Goal: Information Seeking & Learning: Learn about a topic

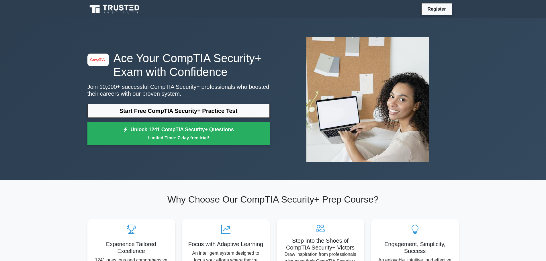
click at [176, 105] on link "Start Free CompTIA Security+ Practice Test" at bounding box center [178, 111] width 182 height 14
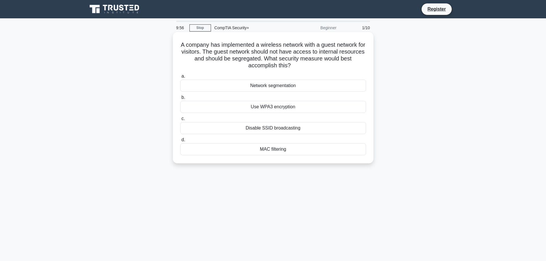
drag, startPoint x: 182, startPoint y: 44, endPoint x: 340, endPoint y: 63, distance: 158.4
click at [335, 63] on h5 "A company has implemented a wireless network with a guest network for visitors.…" at bounding box center [273, 55] width 187 height 28
click at [340, 63] on h5 "A company has implemented a wireless network with a guest network for visitors.…" at bounding box center [273, 55] width 187 height 28
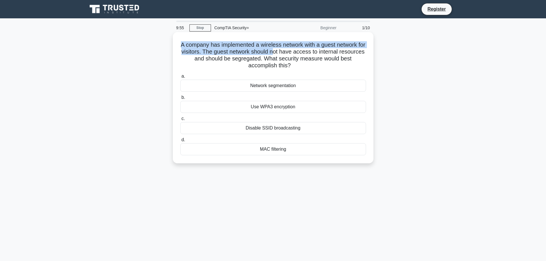
drag, startPoint x: 177, startPoint y: 47, endPoint x: 292, endPoint y: 53, distance: 115.0
click at [292, 53] on div "A company has implemented a wireless network with a guest network for visitors.…" at bounding box center [273, 97] width 196 height 127
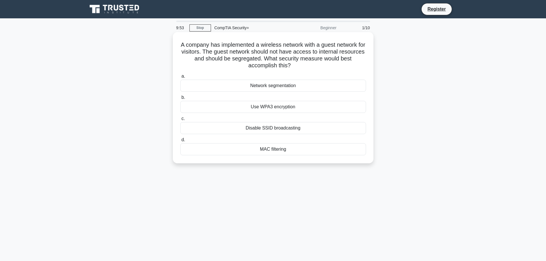
click at [308, 54] on h5 "A company has implemented a wireless network with a guest network for visitors.…" at bounding box center [273, 55] width 187 height 28
drag, startPoint x: 181, startPoint y: 45, endPoint x: 203, endPoint y: 42, distance: 21.7
click at [203, 42] on h5 "A company has implemented a wireless network with a guest network for visitors.…" at bounding box center [273, 55] width 187 height 28
click at [189, 53] on h5 "A company has implemented a wireless network with a guest network for visitors.…" at bounding box center [273, 55] width 187 height 28
drag, startPoint x: 182, startPoint y: 46, endPoint x: 300, endPoint y: 66, distance: 120.2
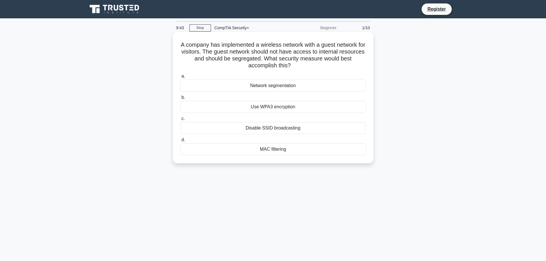
click at [300, 66] on h5 "A company has implemented a wireless network with a guest network for visitors.…" at bounding box center [273, 55] width 187 height 28
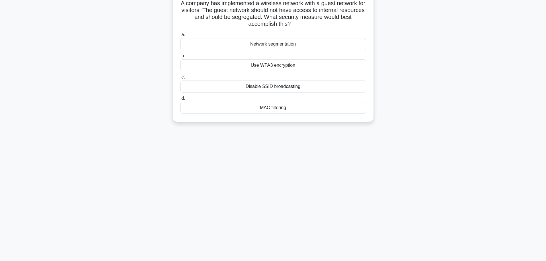
scroll to position [48, 0]
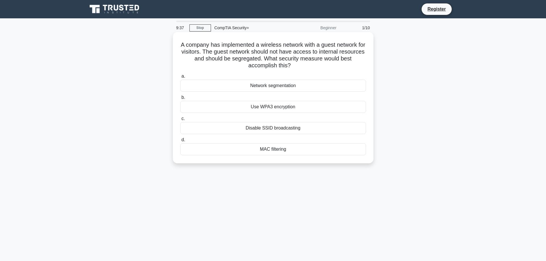
click at [244, 85] on div "Network segmentation" at bounding box center [273, 86] width 186 height 12
click at [180, 78] on input "a. Network segmentation" at bounding box center [180, 76] width 0 height 4
drag, startPoint x: 299, startPoint y: 53, endPoint x: 358, endPoint y: 53, distance: 58.7
click at [358, 53] on h5 "A healthcare company is implementing a Security Orchestration, Automation, and …" at bounding box center [273, 55] width 187 height 28
drag, startPoint x: 263, startPoint y: 56, endPoint x: 314, endPoint y: 60, distance: 51.1
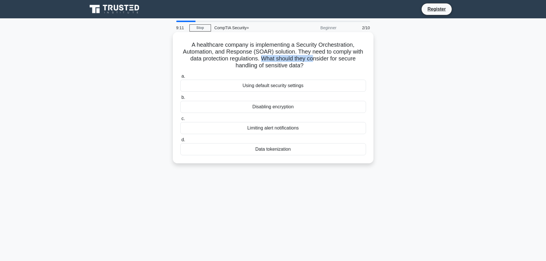
click at [314, 60] on h5 "A healthcare company is implementing a Security Orchestration, Automation, and …" at bounding box center [273, 55] width 187 height 28
click at [286, 149] on div "Data tokenization" at bounding box center [273, 149] width 186 height 12
click at [180, 142] on input "d. Data tokenization" at bounding box center [180, 140] width 0 height 4
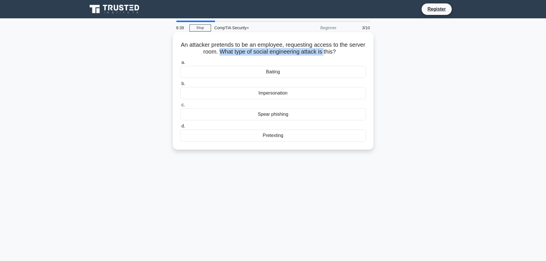
drag, startPoint x: 229, startPoint y: 53, endPoint x: 333, endPoint y: 53, distance: 104.0
click at [333, 53] on h5 "An attacker pretends to be an employee, requesting access to the server room. W…" at bounding box center [273, 48] width 187 height 14
click at [343, 54] on icon ".spinner_0XTQ{transform-origin:center;animation:spinner_y6GP .75s linear infini…" at bounding box center [339, 52] width 7 height 7
click at [310, 93] on div "Impersonation" at bounding box center [273, 93] width 186 height 12
click at [180, 86] on input "b. Impersonation" at bounding box center [180, 84] width 0 height 4
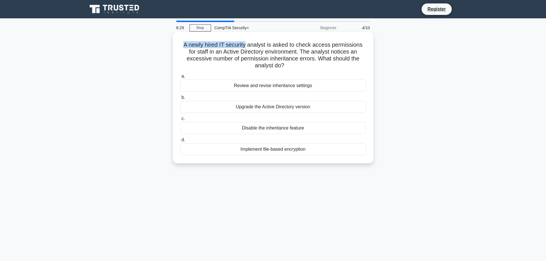
drag, startPoint x: 180, startPoint y: 42, endPoint x: 247, endPoint y: 43, distance: 67.3
click at [247, 43] on h5 "A newly hired IT security analyst is asked to check access permissions for staf…" at bounding box center [273, 55] width 187 height 28
click at [261, 46] on h5 "A newly hired IT security analyst is asked to check access permissions for staf…" at bounding box center [273, 55] width 187 height 28
drag, startPoint x: 181, startPoint y: 45, endPoint x: 244, endPoint y: 44, distance: 62.7
click at [243, 44] on h5 "A newly hired IT security analyst is asked to check access permissions for staf…" at bounding box center [273, 55] width 187 height 28
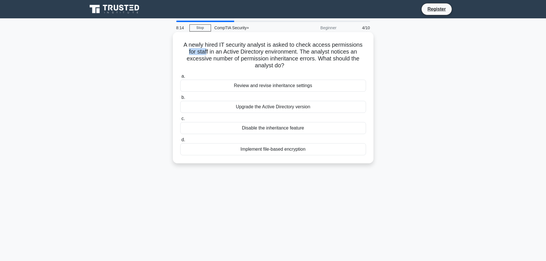
drag, startPoint x: 184, startPoint y: 53, endPoint x: 233, endPoint y: 51, distance: 49.3
click at [206, 51] on h5 "A newly hired IT security analyst is asked to check access permissions for staf…" at bounding box center [273, 55] width 187 height 28
drag, startPoint x: 301, startPoint y: 53, endPoint x: 287, endPoint y: 61, distance: 15.7
click at [287, 61] on h5 "A newly hired IT security analyst is asked to check access permissions for staf…" at bounding box center [273, 55] width 187 height 28
click at [261, 87] on div "Review and revise inheritance settings" at bounding box center [273, 86] width 186 height 12
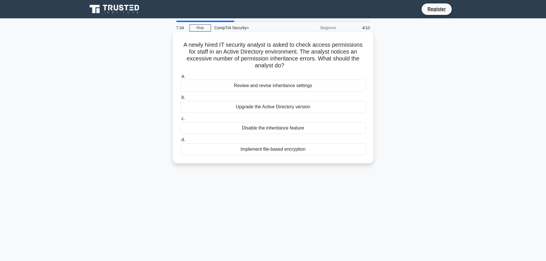
click at [180, 78] on input "a. Review and revise inheritance settings" at bounding box center [180, 76] width 0 height 4
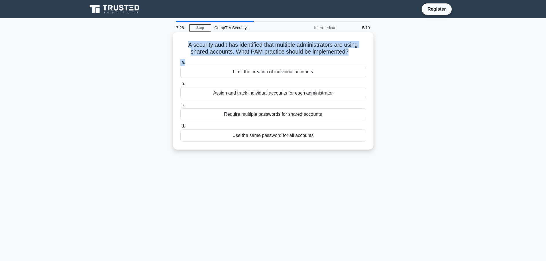
drag, startPoint x: 178, startPoint y: 46, endPoint x: 231, endPoint y: 56, distance: 53.0
click at [231, 57] on div "A security audit has identified that multiple administrators are using shared a…" at bounding box center [273, 90] width 196 height 113
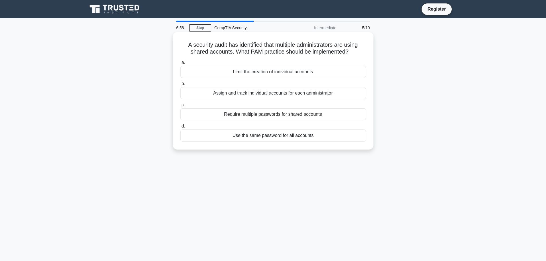
click at [226, 95] on div "Assign and track individual accounts for each administrator" at bounding box center [273, 93] width 186 height 12
click at [180, 86] on input "b. Assign and track individual accounts for each administrator" at bounding box center [180, 84] width 0 height 4
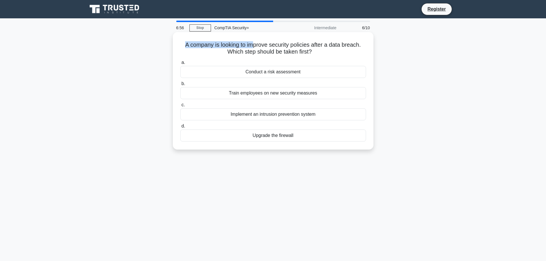
drag, startPoint x: 184, startPoint y: 43, endPoint x: 258, endPoint y: 36, distance: 74.5
click at [258, 36] on div "A company is looking to improve security policies after a data breach. Which st…" at bounding box center [273, 90] width 196 height 113
click at [297, 50] on h5 "A company is looking to improve security policies after a data breach. Which st…" at bounding box center [273, 48] width 187 height 14
drag, startPoint x: 182, startPoint y: 45, endPoint x: 281, endPoint y: 50, distance: 99.8
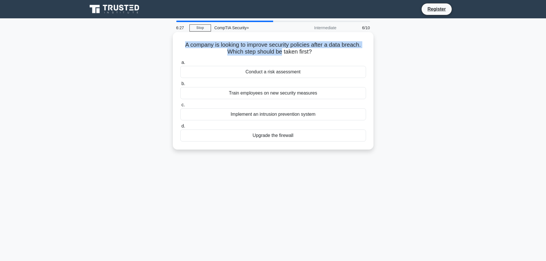
click at [281, 50] on h5 "A company is looking to improve security policies after a data breach. Which st…" at bounding box center [273, 48] width 187 height 14
click at [291, 44] on h5 "A company is looking to improve security policies after a data breach. Which st…" at bounding box center [273, 48] width 187 height 14
drag, startPoint x: 183, startPoint y: 46, endPoint x: 331, endPoint y: 39, distance: 147.9
click at [331, 39] on div "A company is looking to improve security policies after a data breach. Which st…" at bounding box center [273, 90] width 196 height 113
click at [321, 48] on h5 "A company is looking to improve security policies after a data breach. Which st…" at bounding box center [273, 48] width 187 height 14
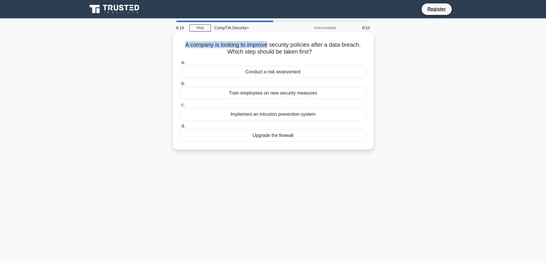
drag, startPoint x: 172, startPoint y: 46, endPoint x: 268, endPoint y: 41, distance: 96.4
click at [268, 41] on div "A company is looking to improve security policies after a data breach. Which st…" at bounding box center [273, 96] width 378 height 124
click at [268, 73] on div "Conduct a risk assessment" at bounding box center [273, 72] width 186 height 12
click at [180, 64] on input "a. Conduct a risk assessment" at bounding box center [180, 63] width 0 height 4
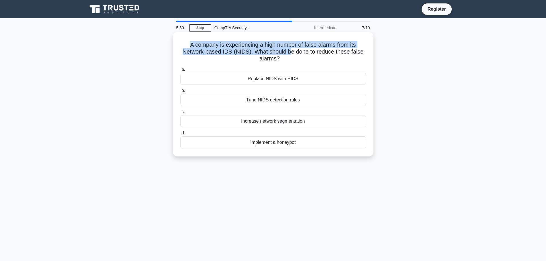
drag, startPoint x: 188, startPoint y: 43, endPoint x: 291, endPoint y: 54, distance: 103.4
click at [291, 54] on h5 "A company is experiencing a high number of false alarms from its Network-based …" at bounding box center [273, 51] width 187 height 21
click at [256, 52] on h5 "A company is experiencing a high number of false alarms from its Network-based …" at bounding box center [273, 51] width 187 height 21
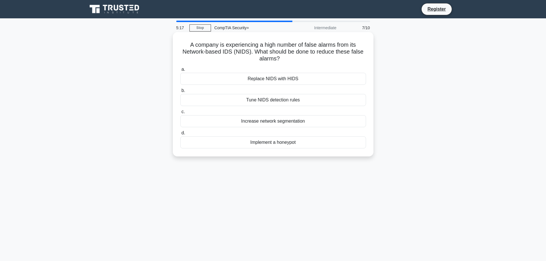
click at [262, 101] on div "Tune NIDS detection rules" at bounding box center [273, 100] width 186 height 12
click at [180, 93] on input "b. Tune NIDS detection rules" at bounding box center [180, 91] width 0 height 4
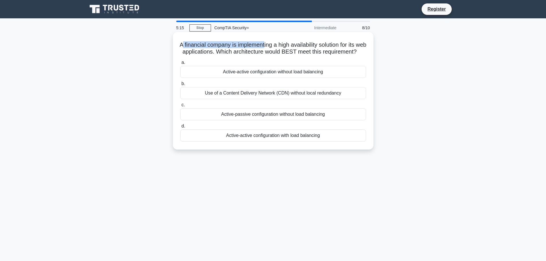
drag, startPoint x: 184, startPoint y: 46, endPoint x: 279, endPoint y: 47, distance: 94.2
click at [271, 47] on h5 "A financial company is implementing a high availability solution for its web ap…" at bounding box center [273, 48] width 187 height 14
click at [256, 99] on div "Use of a Content Delivery Network (CDN) without local redundancy" at bounding box center [273, 93] width 186 height 12
click at [180, 86] on input "b. Use of a Content Delivery Network (CDN) without local redundancy" at bounding box center [180, 84] width 0 height 4
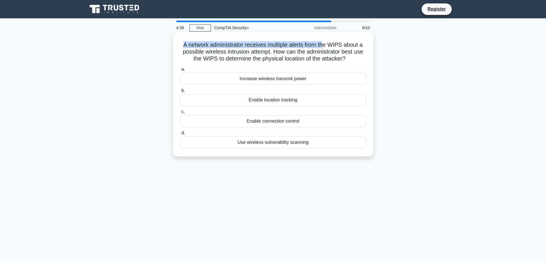
drag, startPoint x: 177, startPoint y: 46, endPoint x: 330, endPoint y: 46, distance: 152.4
click at [325, 46] on div "A network administrator receives multiple alerts from the WIPS about a possible…" at bounding box center [273, 94] width 196 height 120
click at [189, 45] on h5 "A network administrator receives multiple alerts from the WIPS about a possible…" at bounding box center [273, 51] width 187 height 21
drag, startPoint x: 180, startPoint y: 45, endPoint x: 332, endPoint y: 47, distance: 152.1
click at [332, 47] on h5 "A network administrator receives multiple alerts from the WIPS about a possible…" at bounding box center [273, 51] width 187 height 21
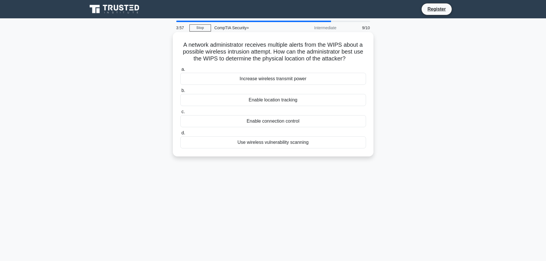
click at [266, 103] on div "Enable location tracking" at bounding box center [273, 100] width 186 height 12
click at [180, 93] on input "b. Enable location tracking" at bounding box center [180, 91] width 0 height 4
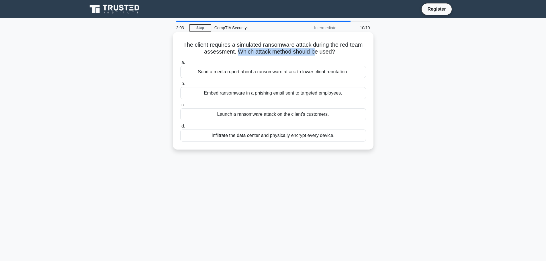
drag, startPoint x: 235, startPoint y: 52, endPoint x: 314, endPoint y: 53, distance: 79.3
click at [314, 53] on h5 "The client requires a simulated ransomware attack during the red team assessmen…" at bounding box center [273, 48] width 187 height 14
click at [218, 62] on label "a. Send a media report about a ransomware attack to lower client reputation." at bounding box center [273, 68] width 186 height 19
click at [180, 62] on input "a. Send a media report about a ransomware attack to lower client reputation." at bounding box center [180, 63] width 0 height 4
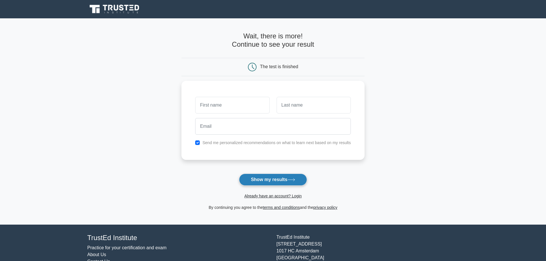
click at [261, 179] on button "Show my results" at bounding box center [273, 180] width 68 height 12
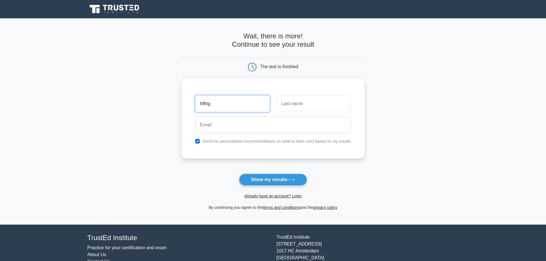
type input "hfthg"
click at [291, 102] on input "text" at bounding box center [313, 103] width 74 height 17
type input "fghfgh"
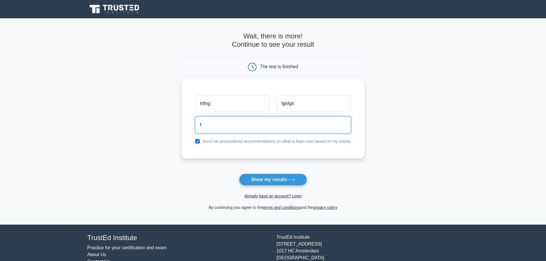
click at [254, 127] on input "f" at bounding box center [273, 125] width 156 height 17
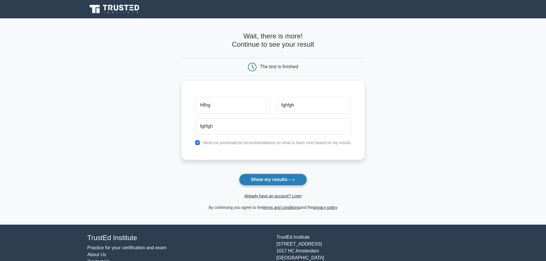
click at [266, 176] on button "Show my results" at bounding box center [273, 180] width 68 height 12
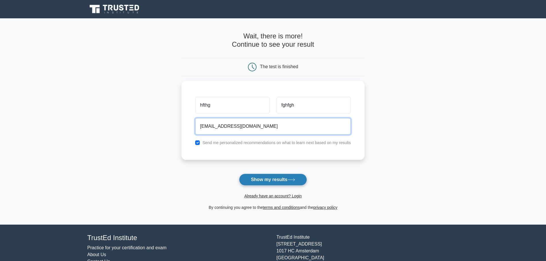
type input "[EMAIL_ADDRESS][DOMAIN_NAME]"
click at [276, 182] on button "Show my results" at bounding box center [273, 180] width 68 height 12
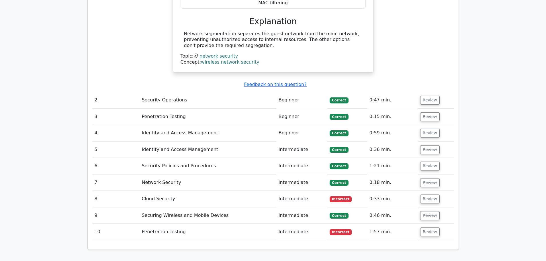
scroll to position [602, 0]
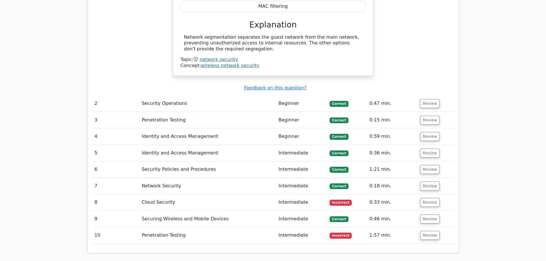
click at [180, 227] on td "Penetration Testing" at bounding box center [207, 235] width 137 height 16
click at [238, 194] on td "Cloud Security" at bounding box center [207, 202] width 137 height 16
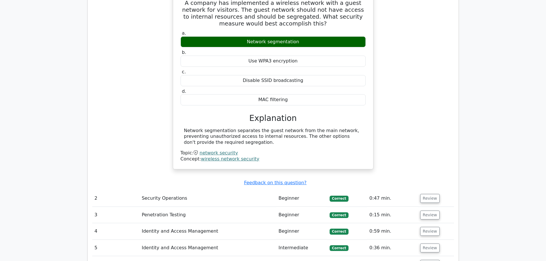
scroll to position [516, 0]
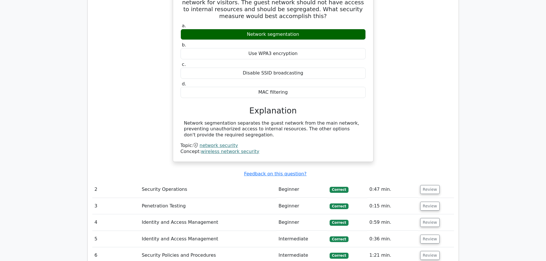
click at [297, 198] on td "Beginner" at bounding box center [301, 206] width 51 height 16
click at [430, 185] on button "Review" at bounding box center [429, 189] width 19 height 9
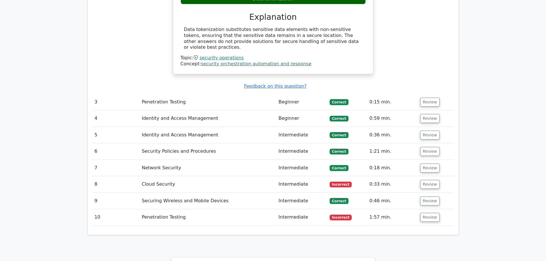
scroll to position [831, 0]
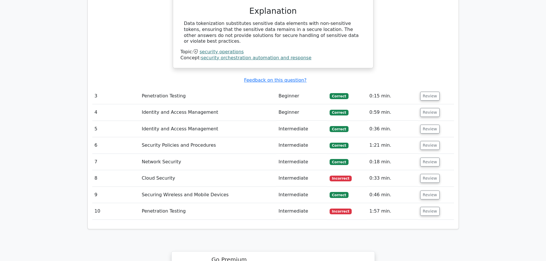
click at [428, 88] on td "Review" at bounding box center [436, 96] width 36 height 16
click at [428, 92] on button "Review" at bounding box center [429, 96] width 19 height 9
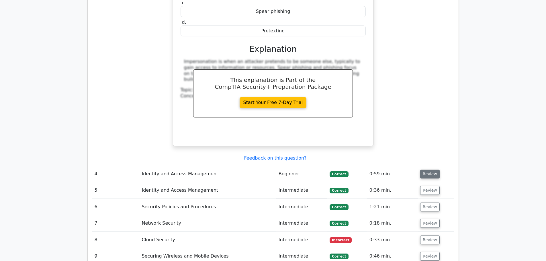
scroll to position [1032, 0]
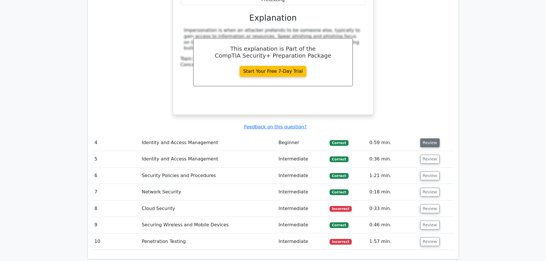
click at [428, 138] on button "Review" at bounding box center [429, 142] width 19 height 9
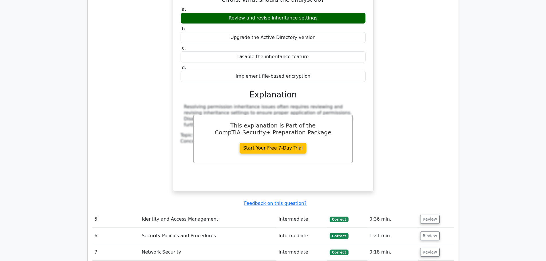
scroll to position [1233, 0]
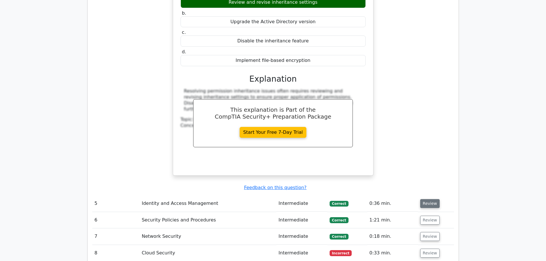
click at [424, 199] on button "Review" at bounding box center [429, 203] width 19 height 9
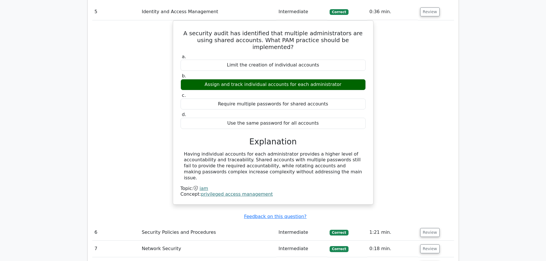
scroll to position [1548, 0]
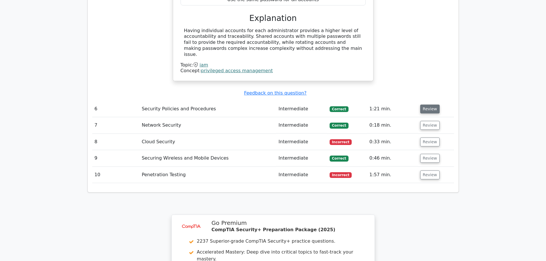
click at [427, 105] on button "Review" at bounding box center [429, 109] width 19 height 9
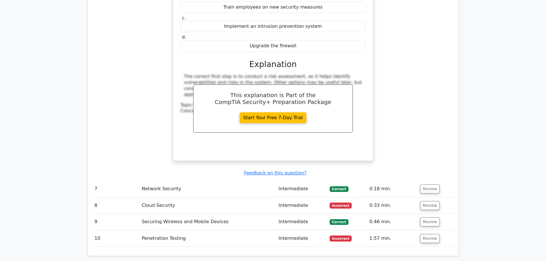
scroll to position [1719, 0]
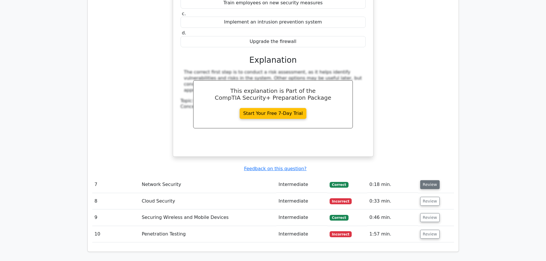
click at [432, 180] on button "Review" at bounding box center [429, 184] width 19 height 9
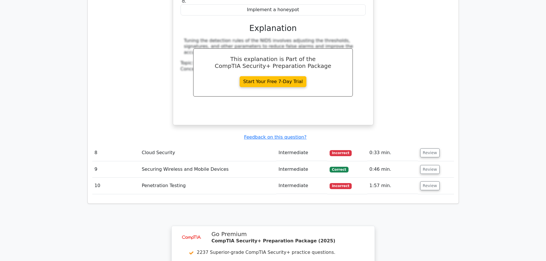
scroll to position [2006, 0]
click at [429, 148] on button "Review" at bounding box center [429, 152] width 19 height 9
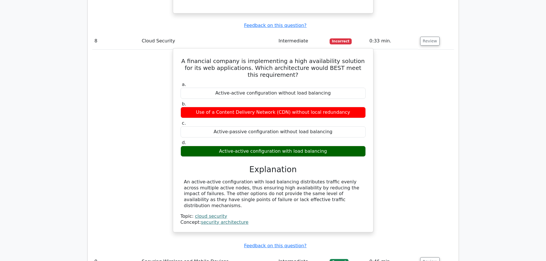
scroll to position [2235, 0]
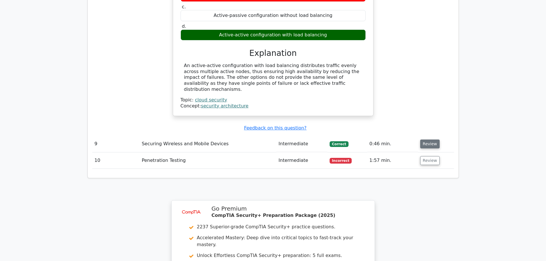
click at [425, 139] on button "Review" at bounding box center [429, 143] width 19 height 9
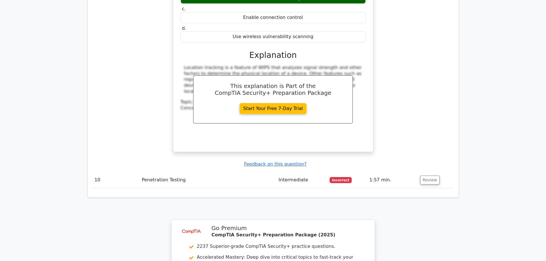
scroll to position [2464, 0]
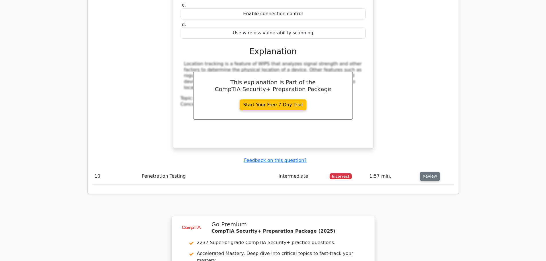
click at [428, 172] on button "Review" at bounding box center [429, 176] width 19 height 9
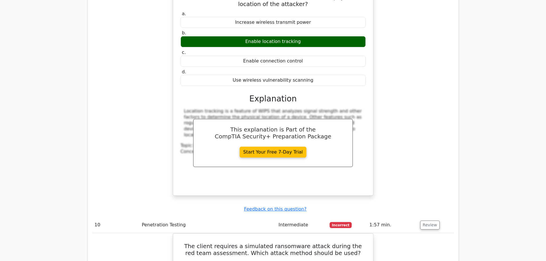
scroll to position [2404, 0]
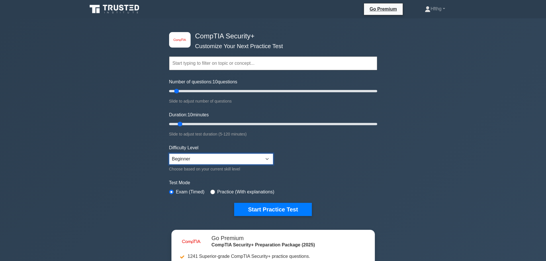
click at [182, 159] on select "Beginner Intermediate Expert" at bounding box center [221, 159] width 104 height 11
select select "expert"
click at [169, 154] on select "Beginner Intermediate Expert" at bounding box center [221, 159] width 104 height 11
drag, startPoint x: 176, startPoint y: 93, endPoint x: 189, endPoint y: 94, distance: 12.4
type input "20"
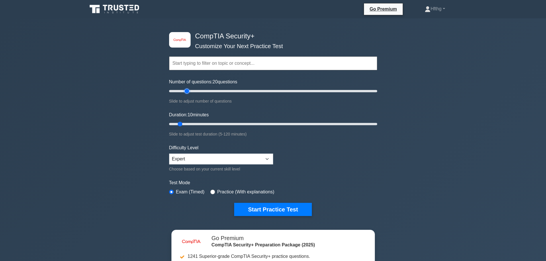
click at [189, 94] on input "Number of questions: 20 questions" at bounding box center [273, 91] width 208 height 7
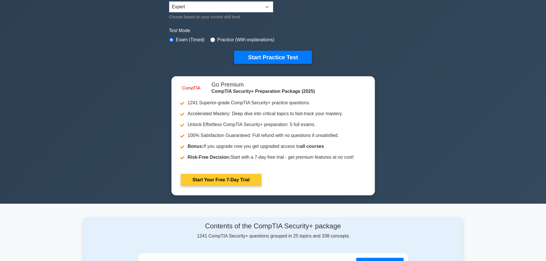
scroll to position [143, 0]
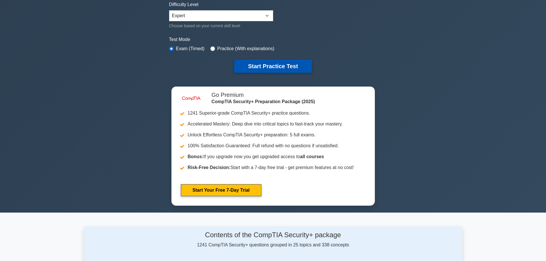
click at [259, 63] on button "Start Practice Test" at bounding box center [272, 66] width 77 height 13
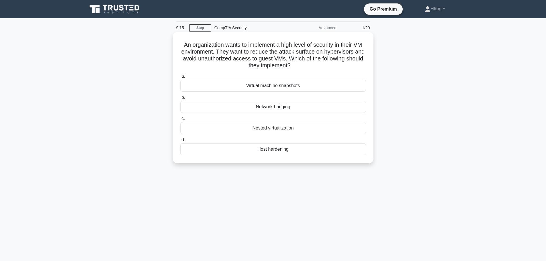
click at [301, 107] on div "Network bridging" at bounding box center [273, 107] width 186 height 12
click at [180, 99] on input "b. Network bridging" at bounding box center [180, 98] width 0 height 4
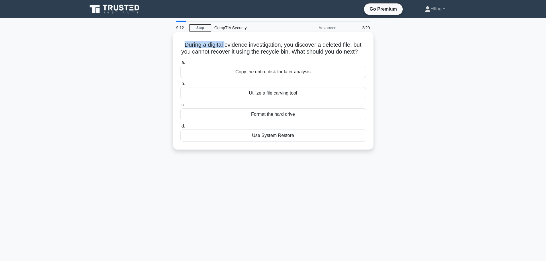
drag, startPoint x: 181, startPoint y: 48, endPoint x: 225, endPoint y: 46, distance: 44.1
click at [225, 46] on h5 "During a digital evidence investigation, you discover a deleted file, but you c…" at bounding box center [273, 48] width 187 height 14
click at [295, 97] on div "Utilize a file carving tool" at bounding box center [273, 93] width 186 height 12
click at [180, 86] on input "b. Utilize a file carving tool" at bounding box center [180, 84] width 0 height 4
click at [236, 70] on div "Using simple string replacement functions" at bounding box center [273, 72] width 186 height 12
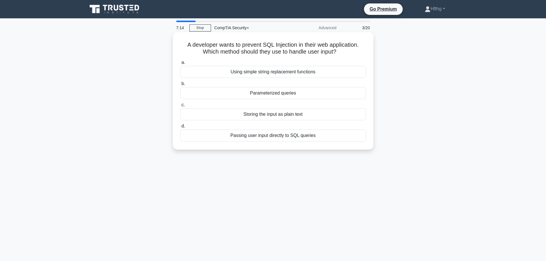
click at [180, 64] on input "a. Using simple string replacement functions" at bounding box center [180, 63] width 0 height 4
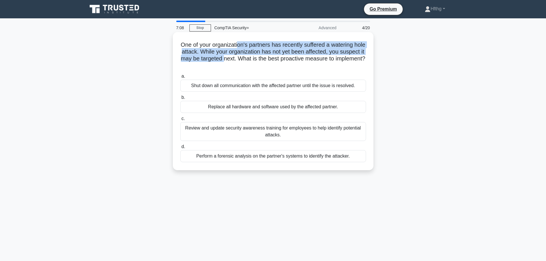
drag, startPoint x: 245, startPoint y: 43, endPoint x: 252, endPoint y: 59, distance: 17.9
click at [252, 59] on h5 "One of your organization's partners has recently suffered a watering hole attac…" at bounding box center [273, 55] width 187 height 28
click at [251, 44] on h5 "One of your organization's partners has recently suffered a watering hole attac…" at bounding box center [273, 55] width 187 height 28
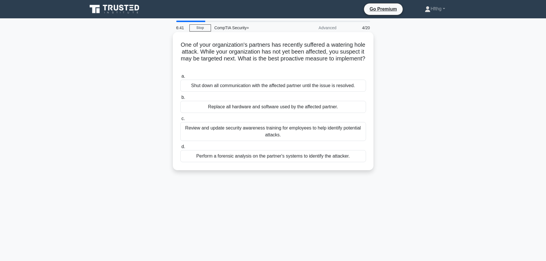
click at [206, 131] on div "Review and update security awareness training for employees to help identify po…" at bounding box center [273, 131] width 186 height 19
click at [180, 121] on input "c. Review and update security awareness training for employees to help identify…" at bounding box center [180, 119] width 0 height 4
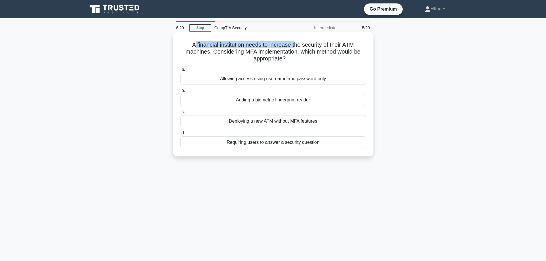
drag, startPoint x: 193, startPoint y: 45, endPoint x: 297, endPoint y: 45, distance: 104.0
click at [297, 45] on h5 "A financial institution needs to increase the security of their ATM machines. C…" at bounding box center [273, 51] width 187 height 21
click at [262, 104] on div "Adding a biometric fingerprint reader" at bounding box center [273, 100] width 186 height 12
click at [180, 93] on input "b. Adding a biometric fingerprint reader" at bounding box center [180, 91] width 0 height 4
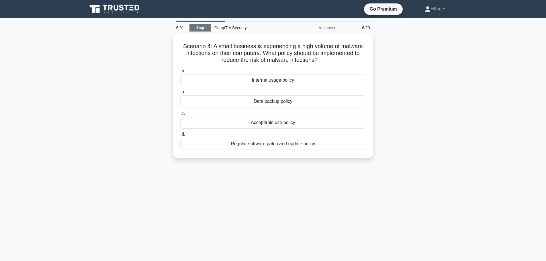
click at [196, 25] on link "Stop" at bounding box center [199, 27] width 21 height 7
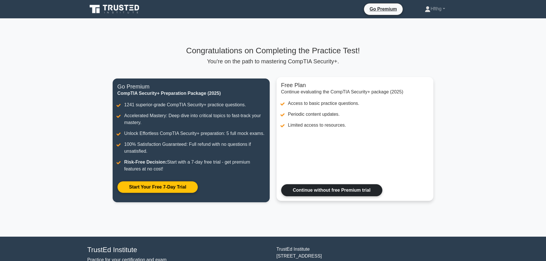
click at [336, 185] on link "Continue without free Premium trial" at bounding box center [331, 190] width 101 height 12
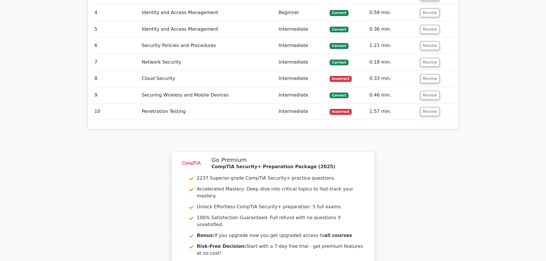
scroll to position [831, 0]
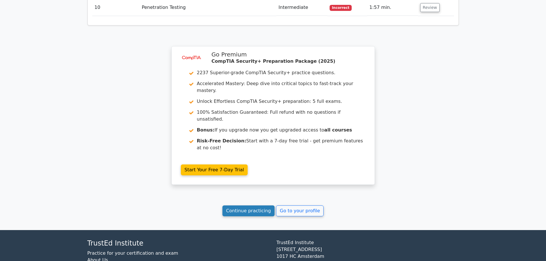
click at [253, 205] on link "Continue practicing" at bounding box center [248, 210] width 52 height 11
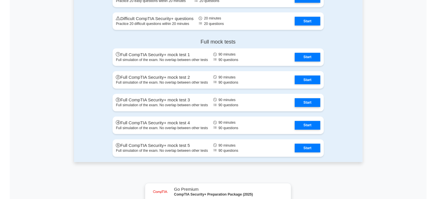
scroll to position [1346, 0]
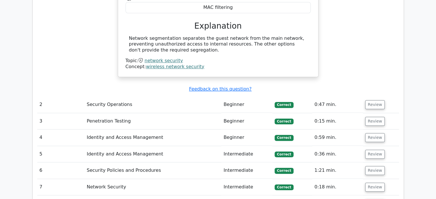
scroll to position [650, 0]
